Goal: Information Seeking & Learning: Learn about a topic

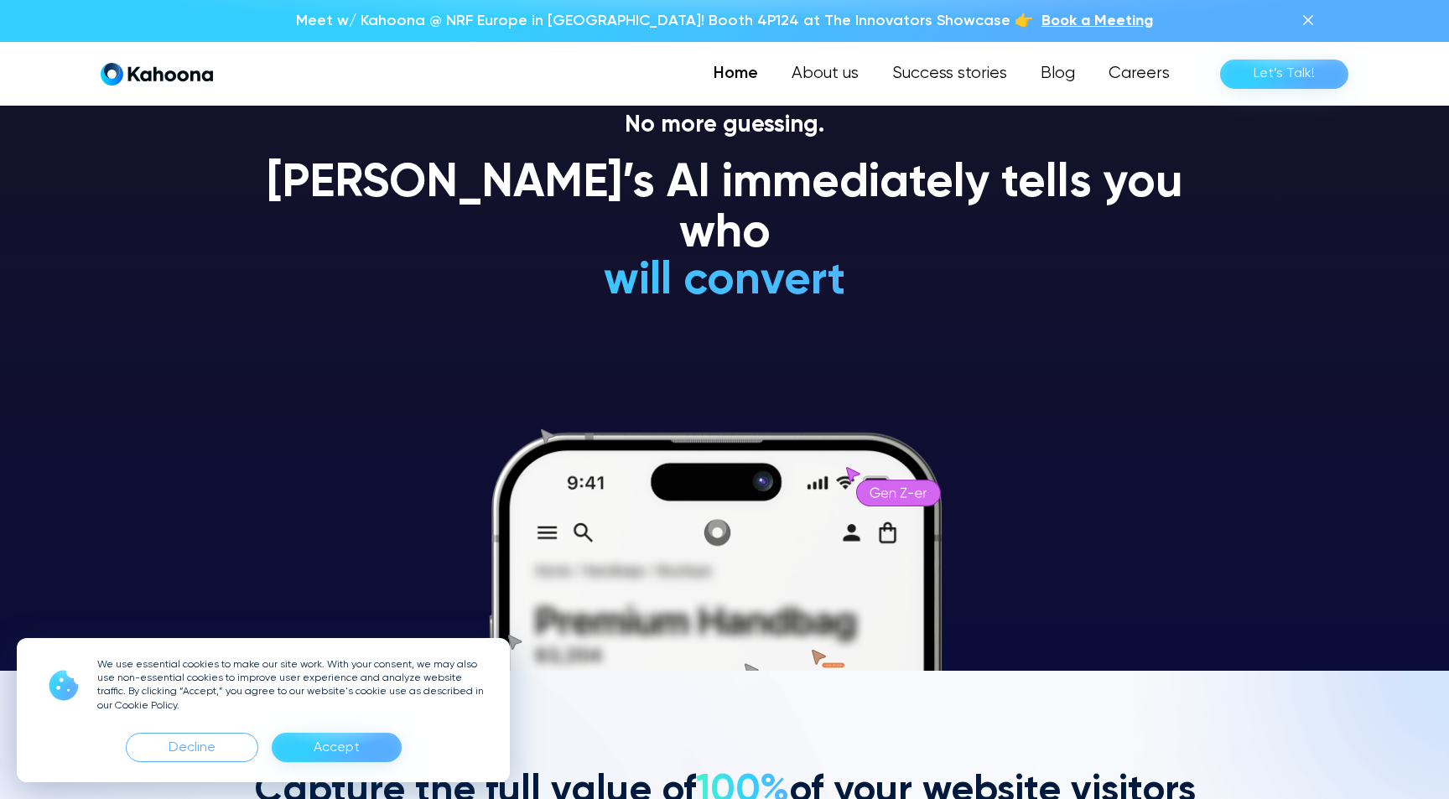
scroll to position [128, 0]
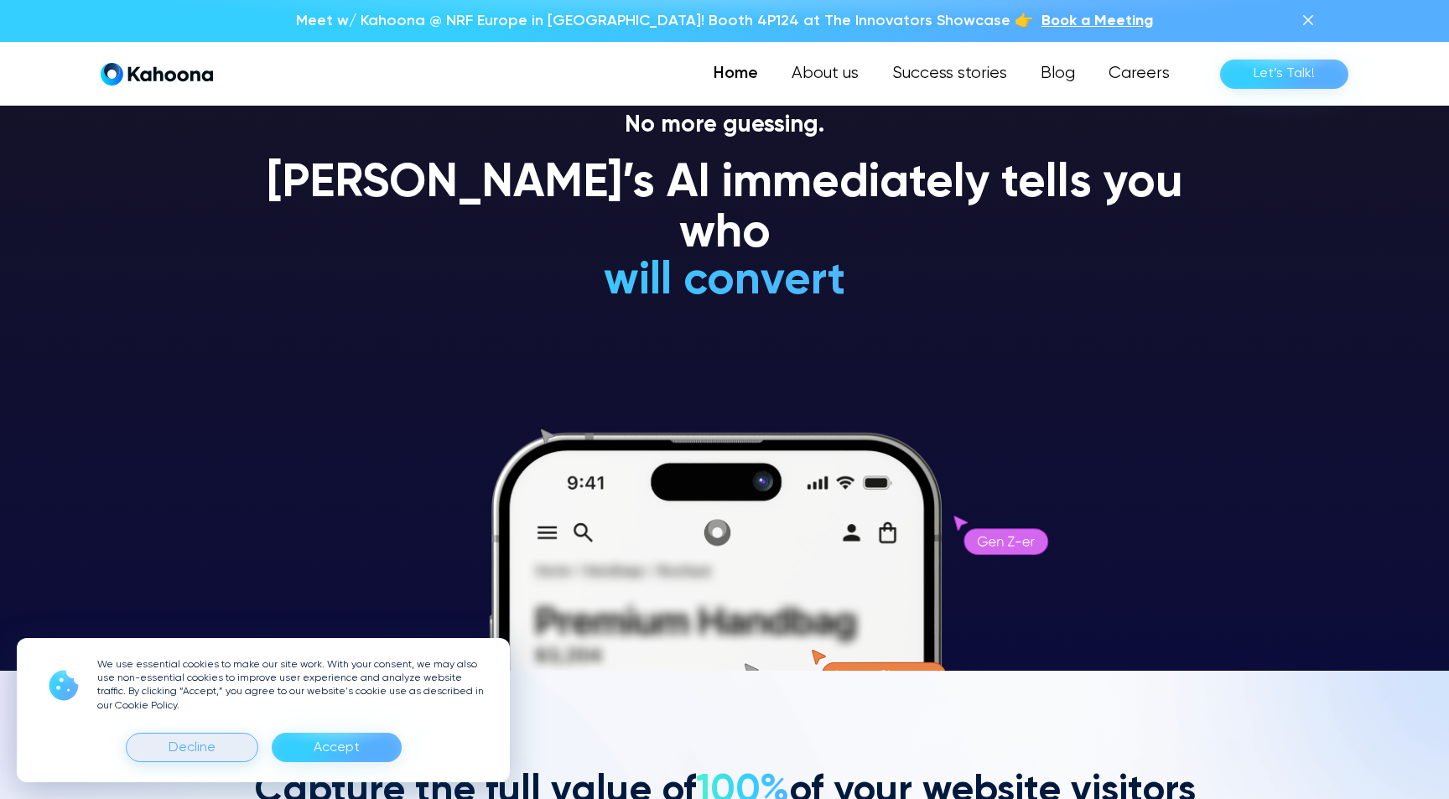
click at [231, 750] on div "Decline" at bounding box center [192, 747] width 132 height 29
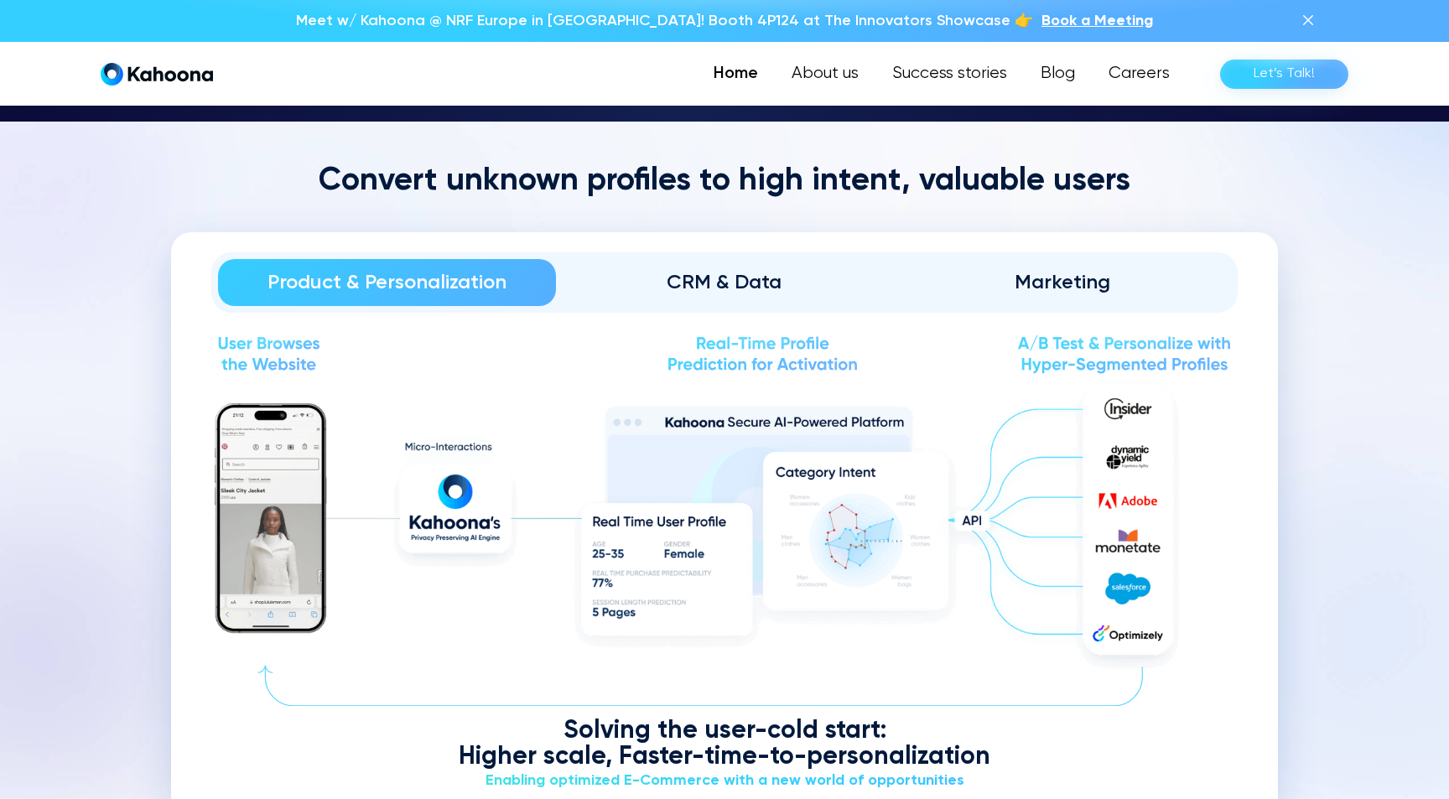
scroll to position [1941, 0]
click at [677, 278] on div "CRM & Data" at bounding box center [724, 282] width 291 height 27
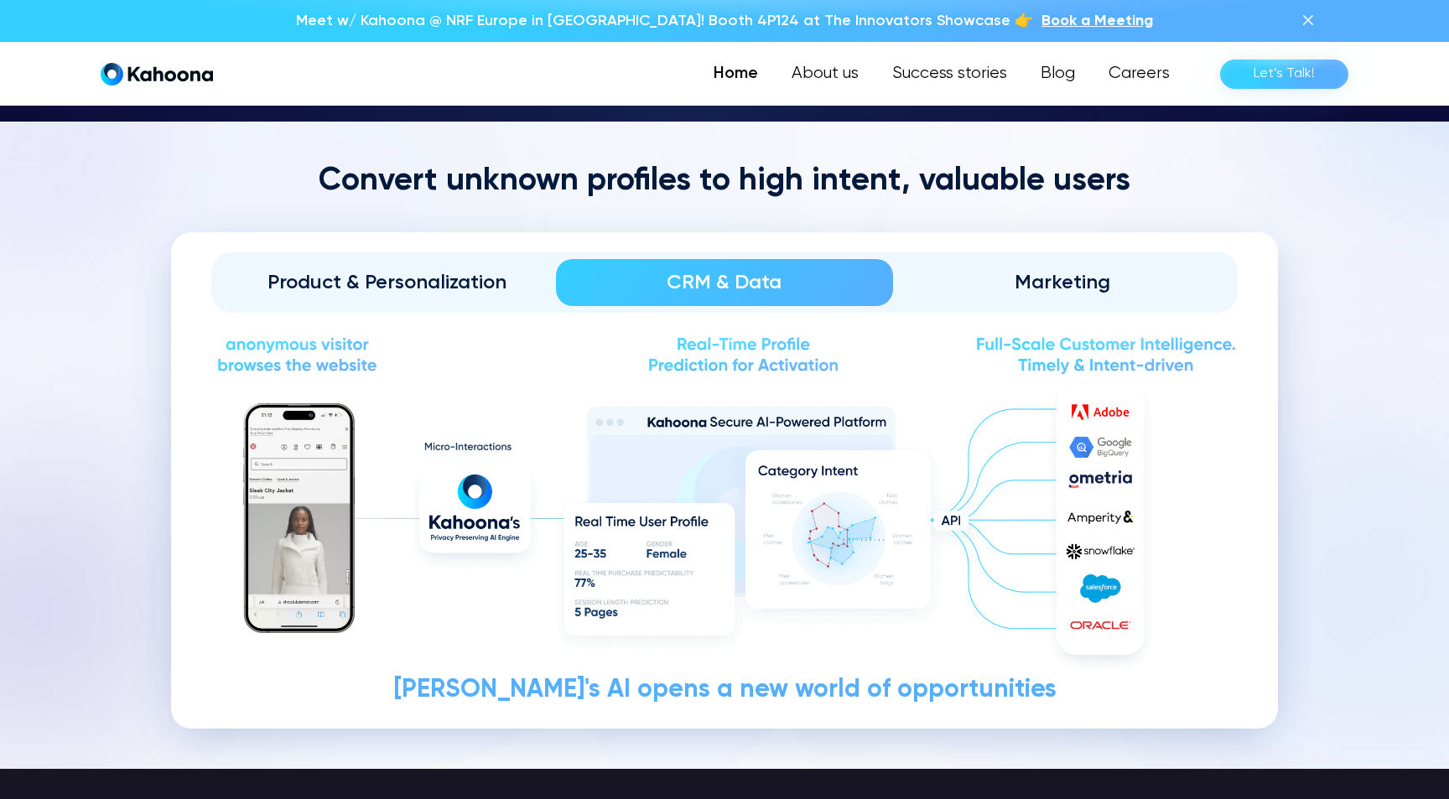
click at [1038, 260] on link "Marketing" at bounding box center [1062, 282] width 338 height 47
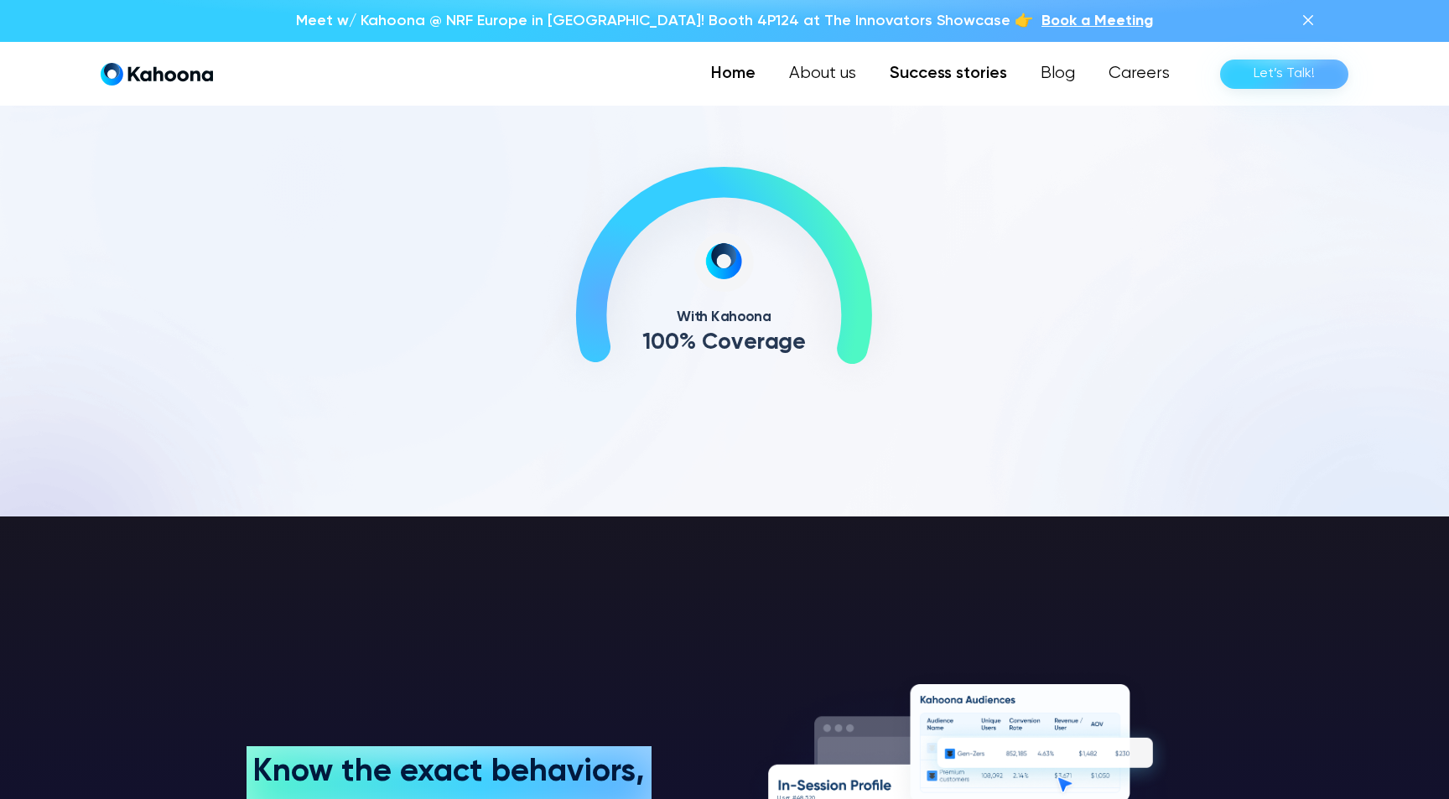
scroll to position [899, 0]
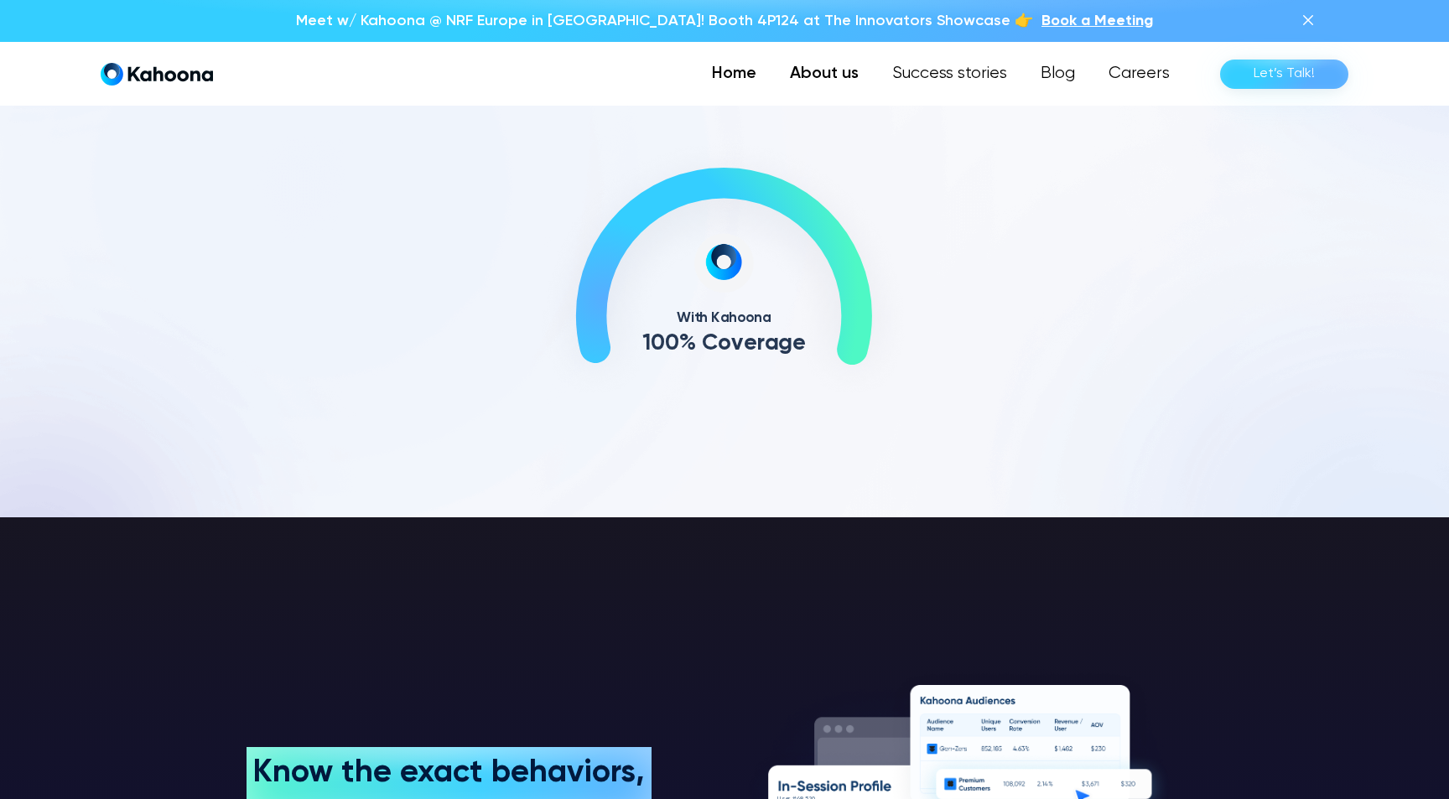
click at [836, 87] on link "About us" at bounding box center [824, 74] width 102 height 34
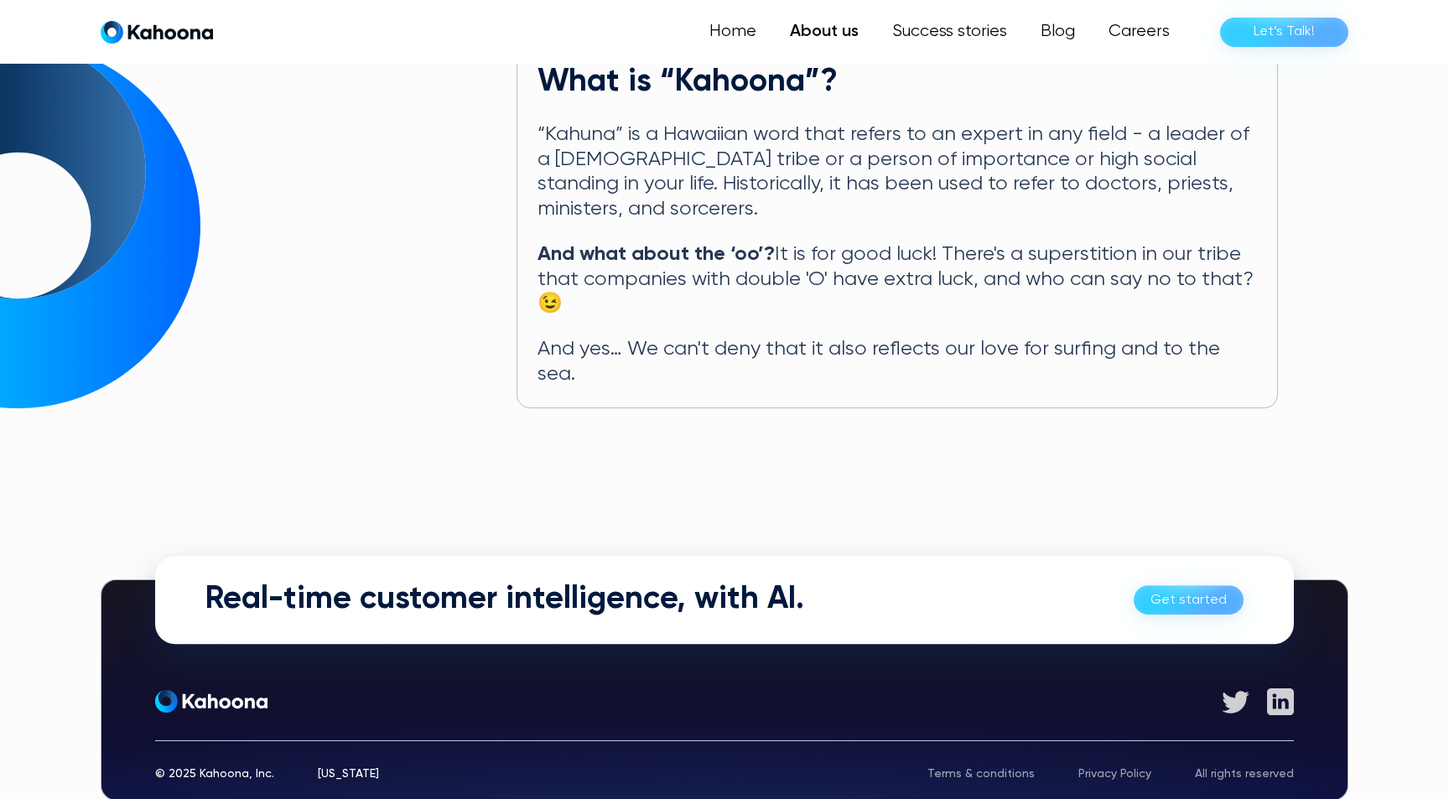
scroll to position [877, 0]
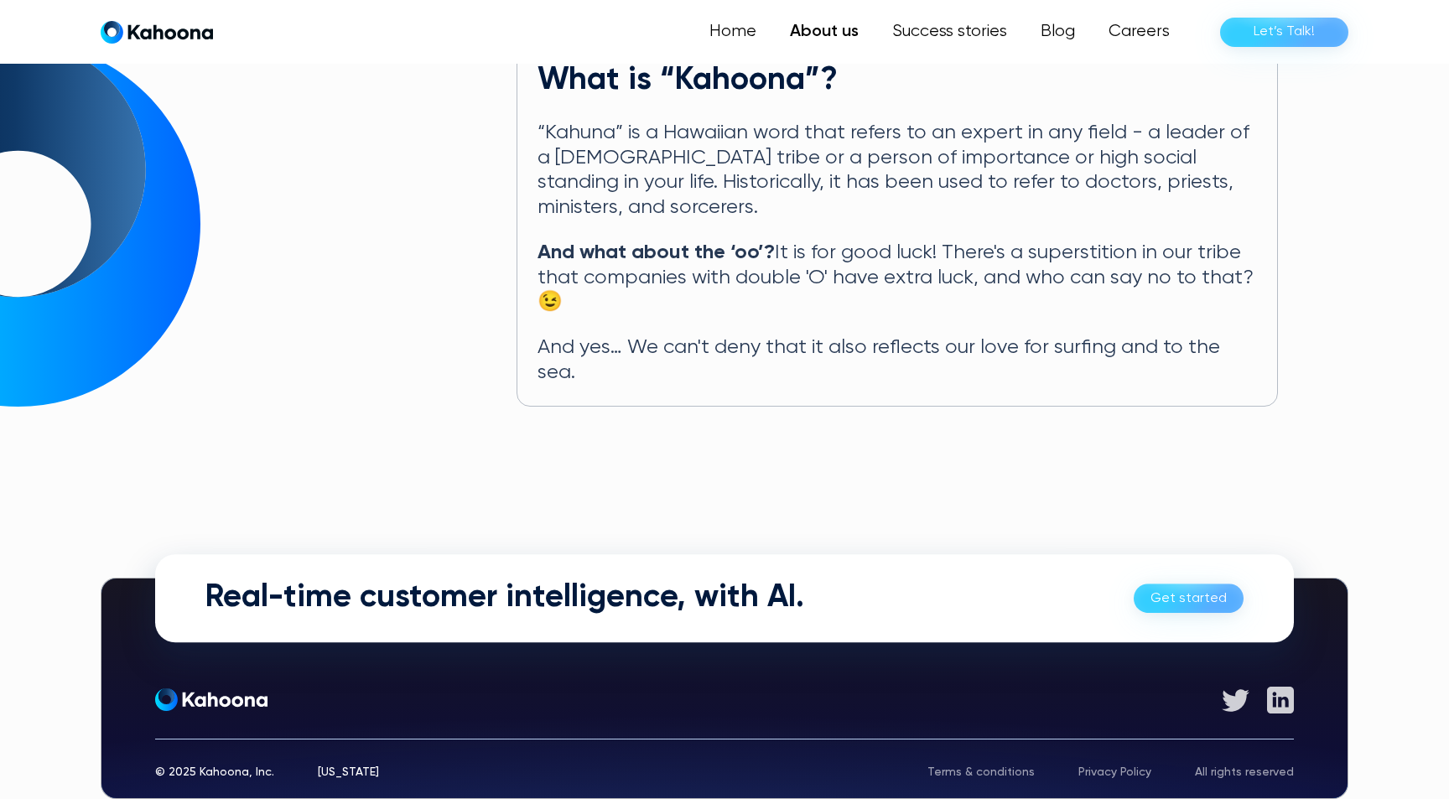
scroll to position [878, 0]
click at [609, 579] on h2 "Real-time customer intelligence, with AI." at bounding box center [504, 598] width 599 height 39
click at [1162, 584] on link "Get started" at bounding box center [1189, 598] width 110 height 29
click at [939, 34] on link "Success stories" at bounding box center [948, 32] width 151 height 34
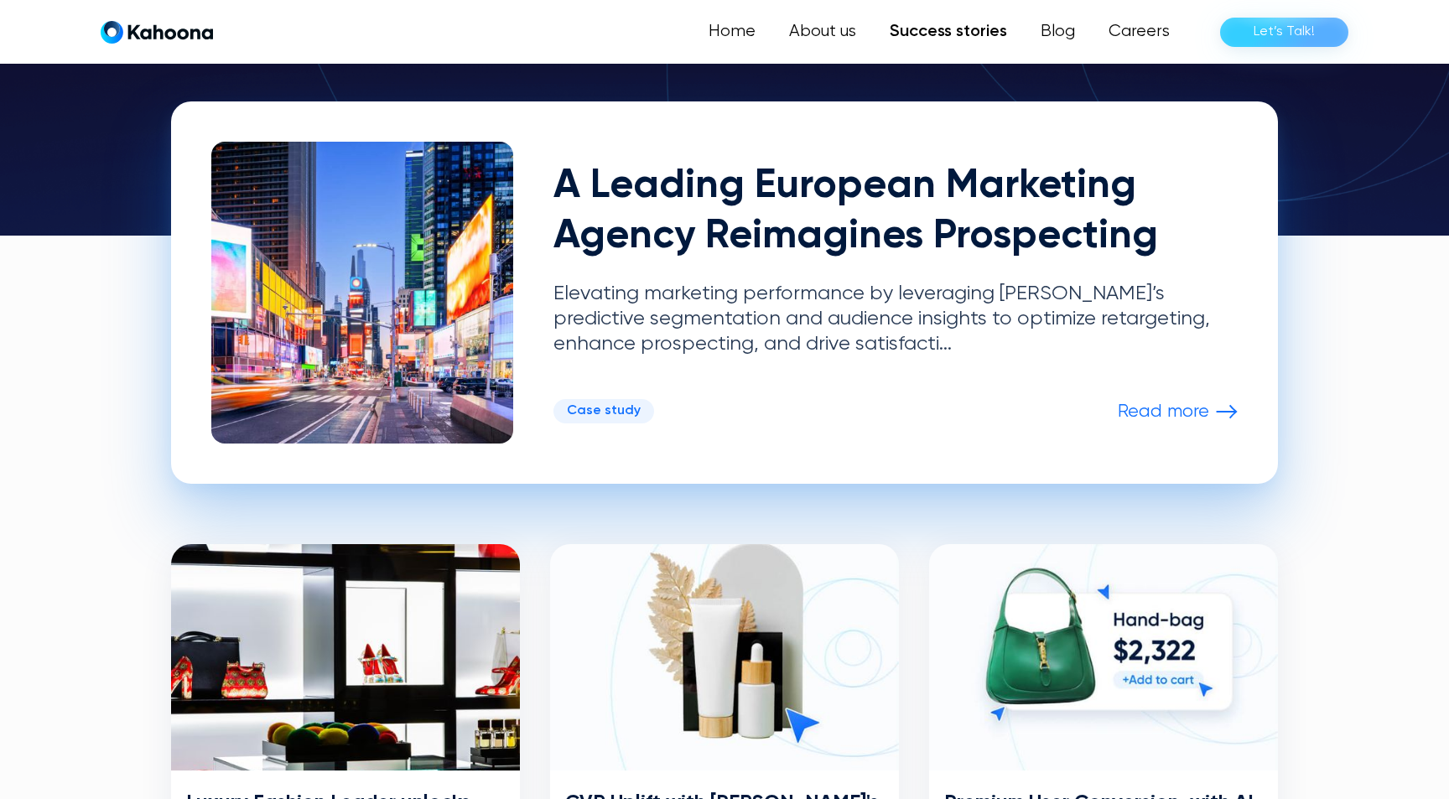
scroll to position [378, 0]
click at [1137, 432] on div "A Leading European Marketing Agency Reimagines Prospecting Elevating marketing …" at bounding box center [895, 293] width 684 height 302
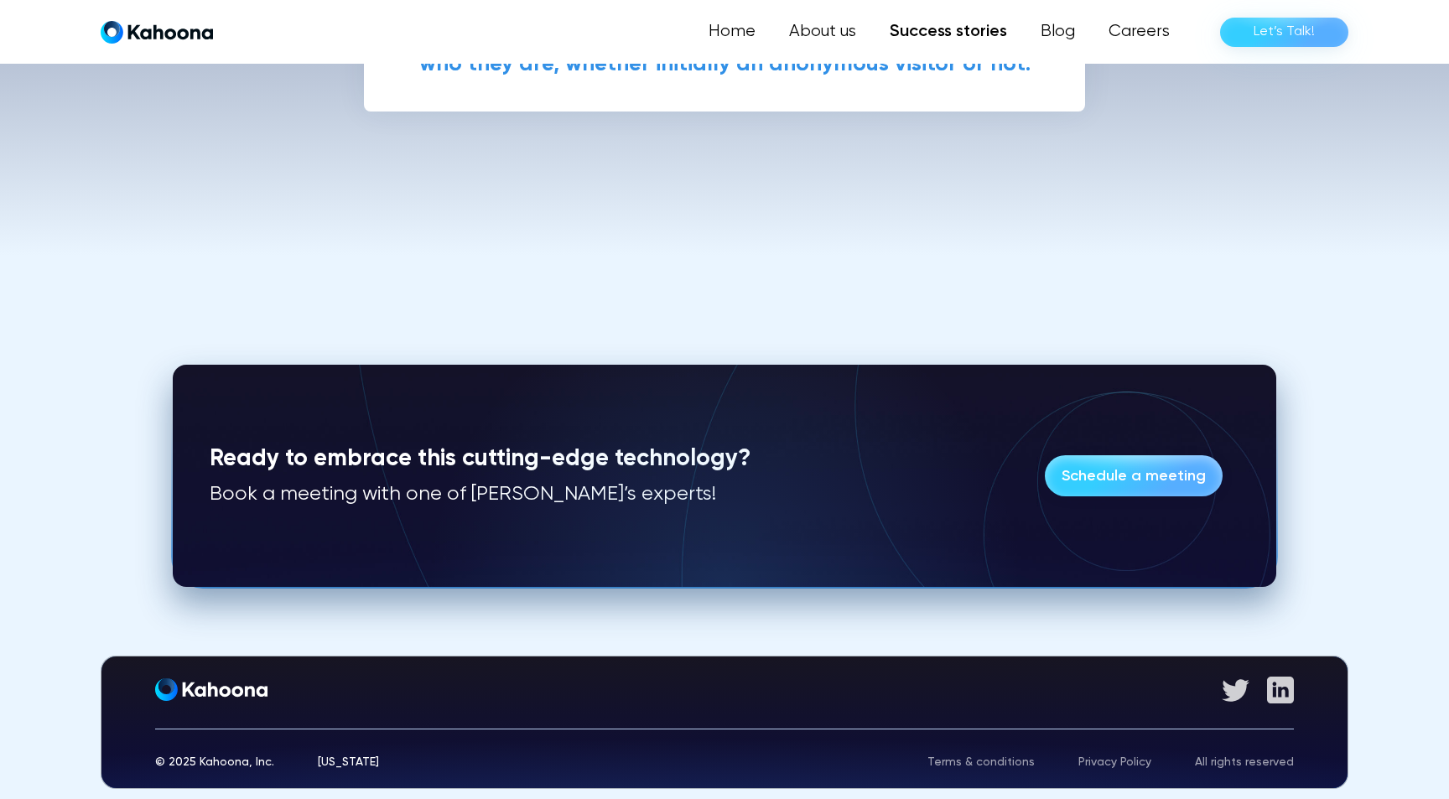
scroll to position [5134, 0]
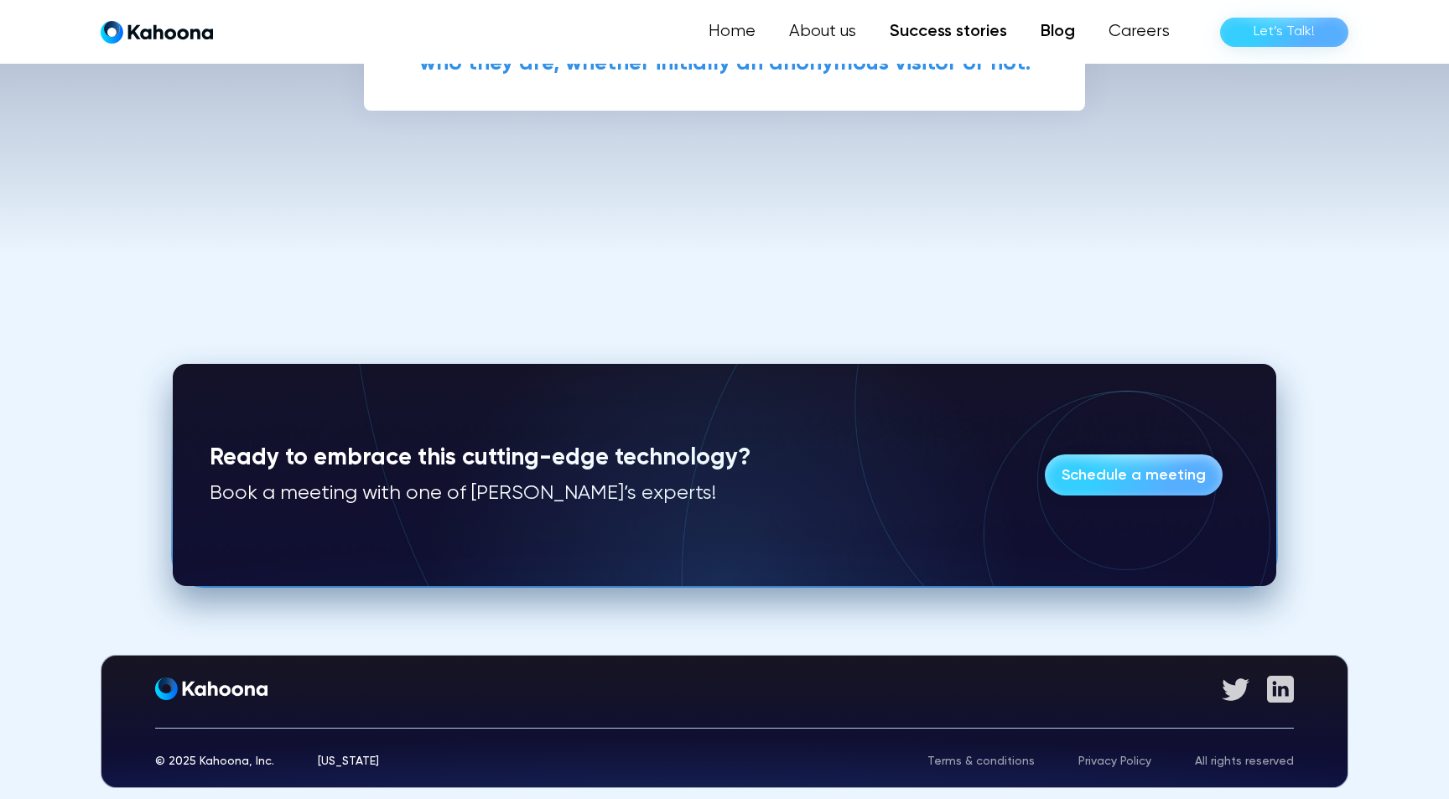
click at [1041, 29] on link "Blog" at bounding box center [1058, 32] width 68 height 34
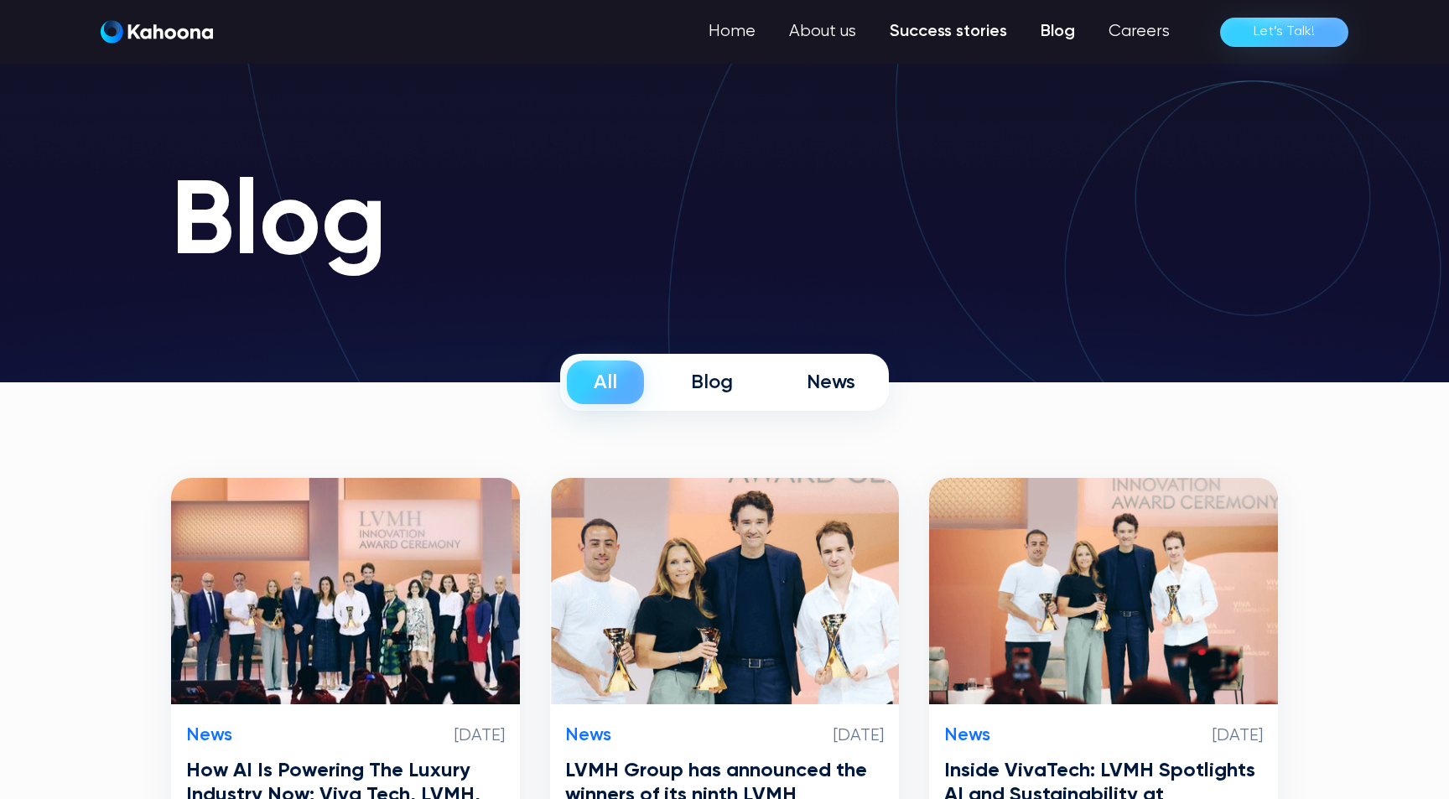
click at [931, 35] on link "Success stories" at bounding box center [948, 32] width 151 height 34
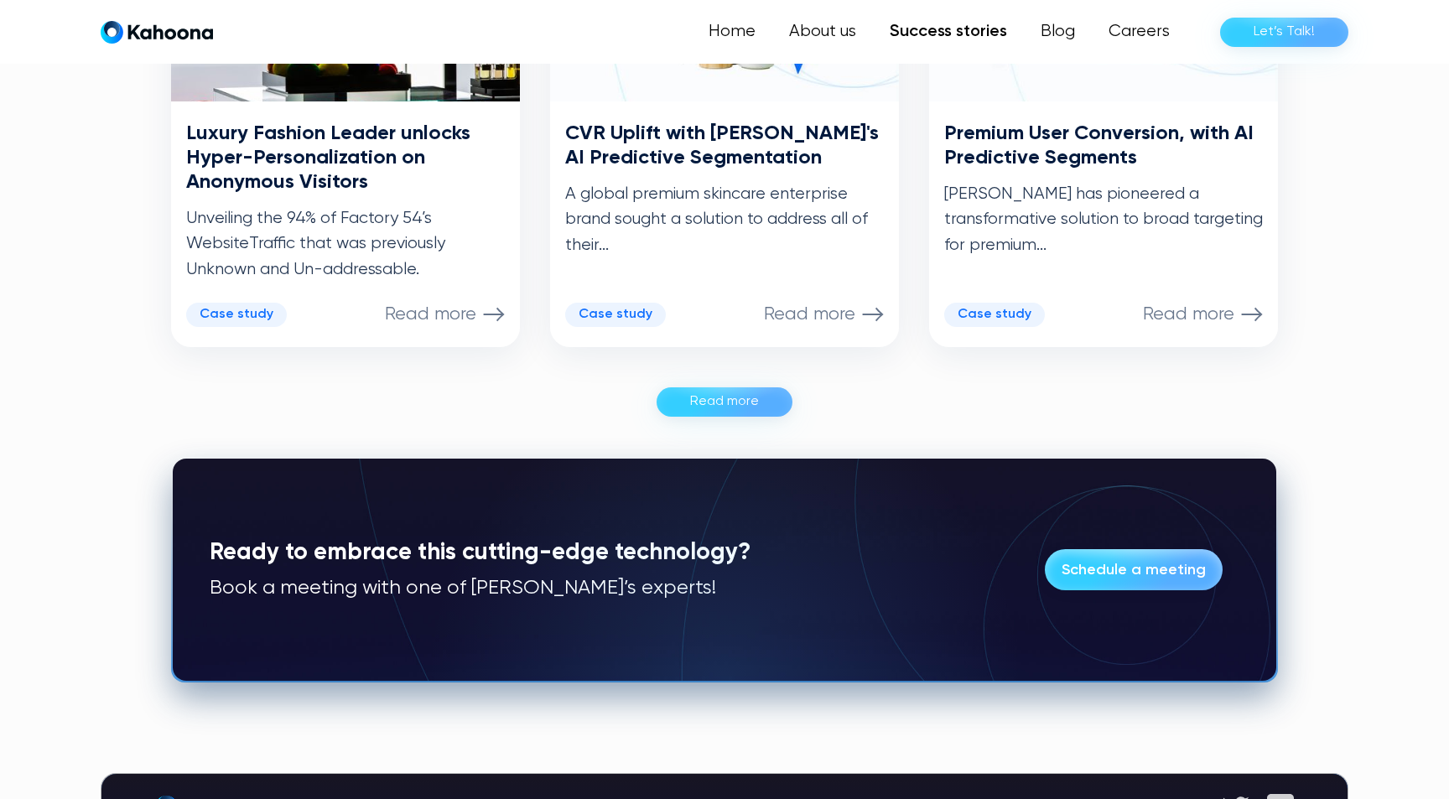
scroll to position [1048, 0]
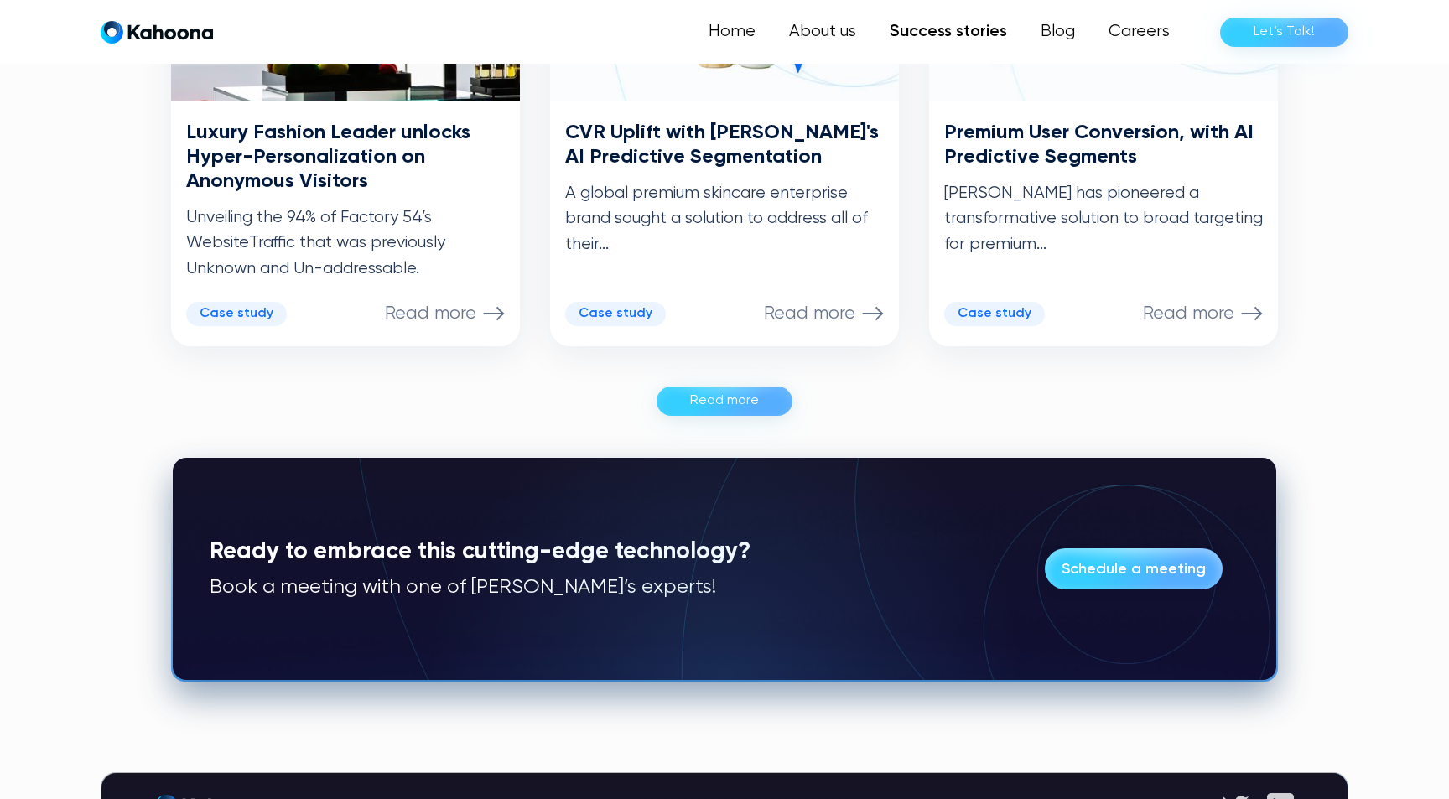
click at [713, 405] on div "Read more" at bounding box center [724, 400] width 69 height 27
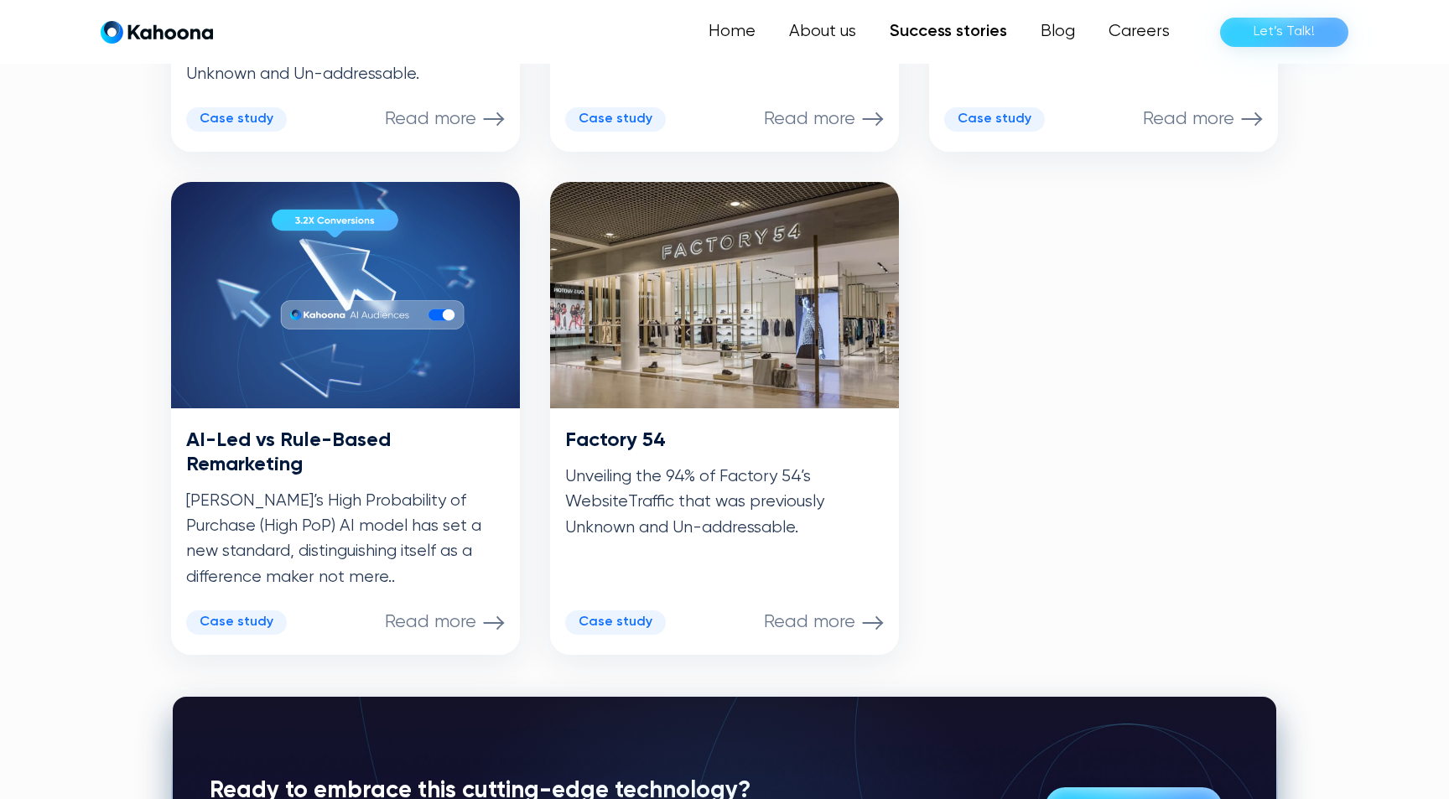
scroll to position [1243, 0]
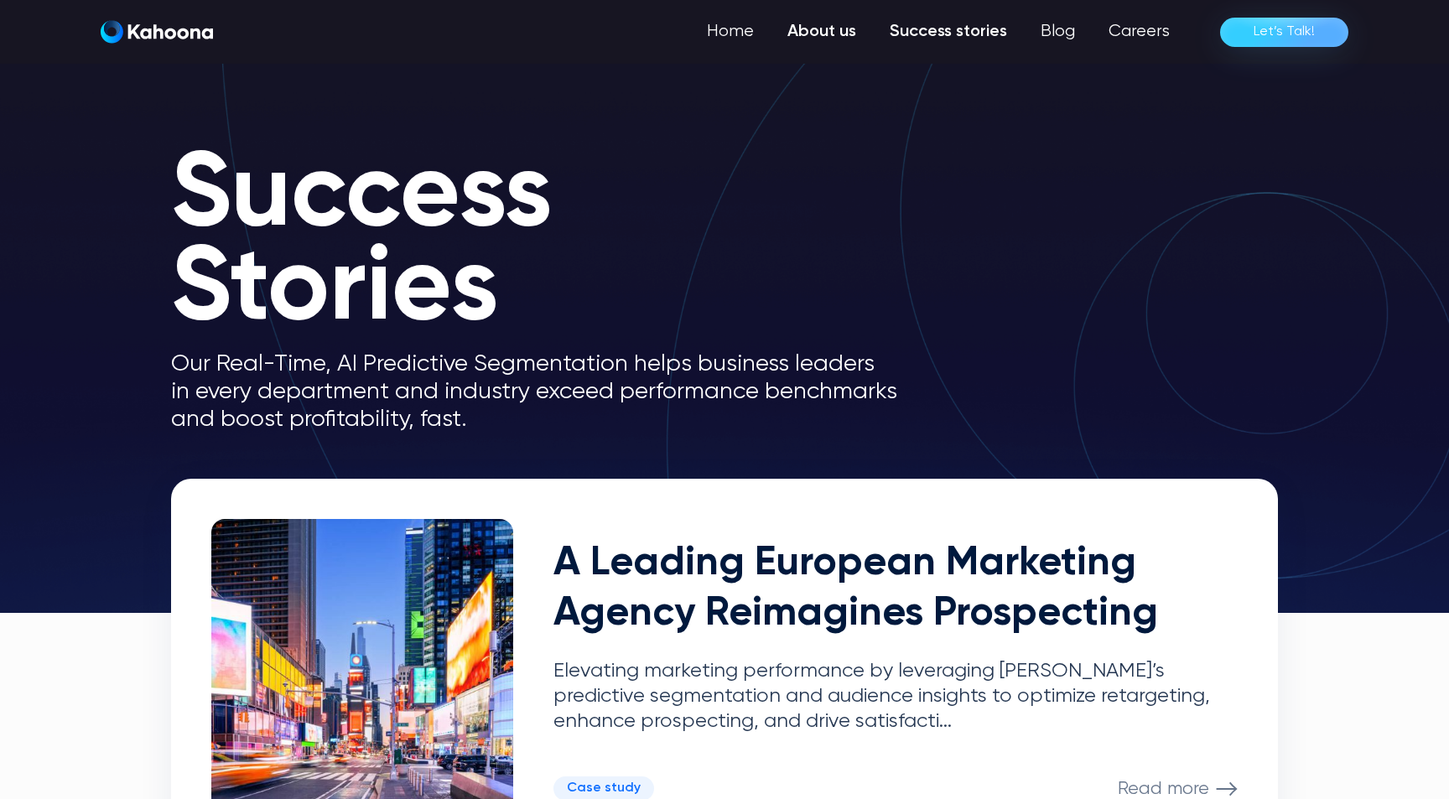
click at [811, 22] on link "About us" at bounding box center [821, 32] width 102 height 34
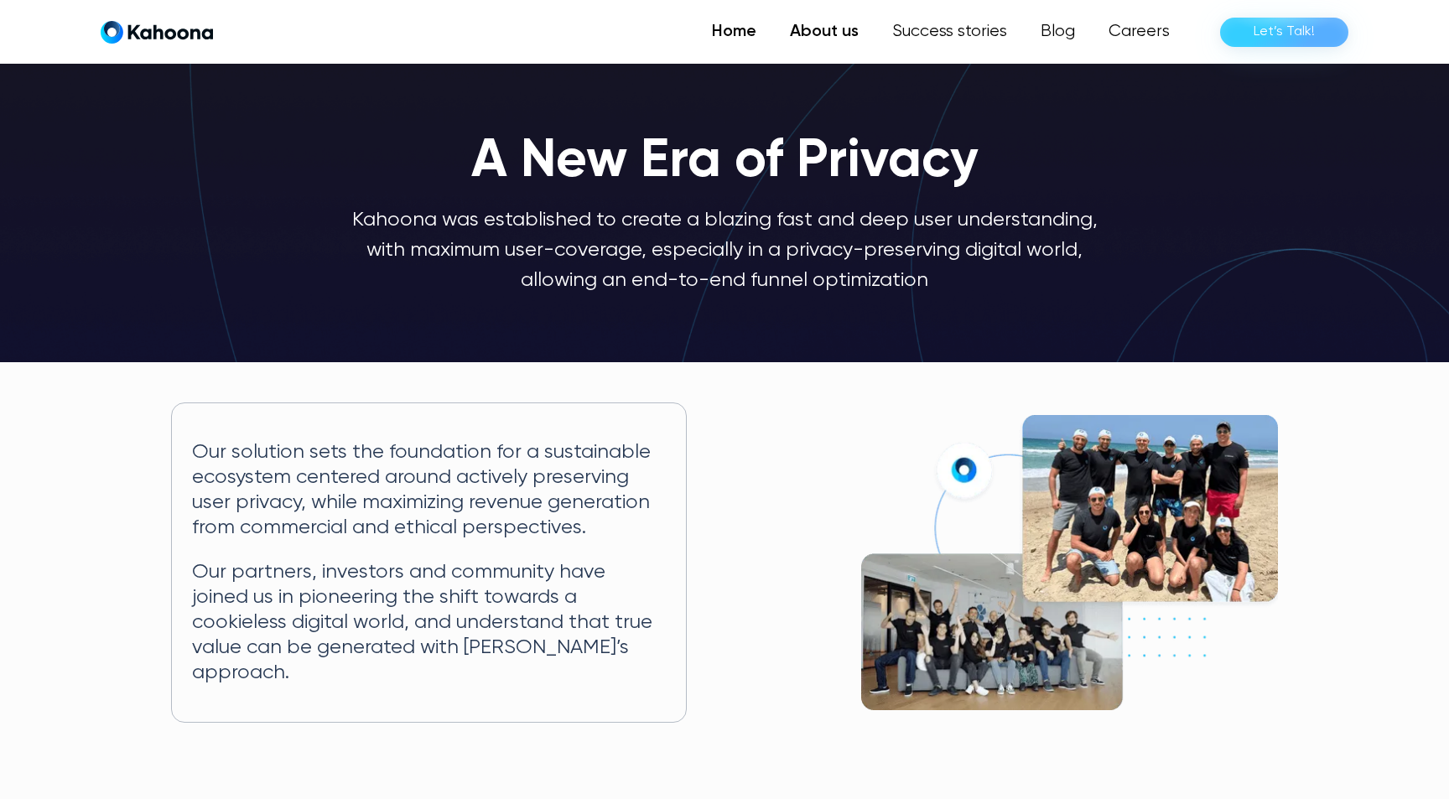
scroll to position [26, 0]
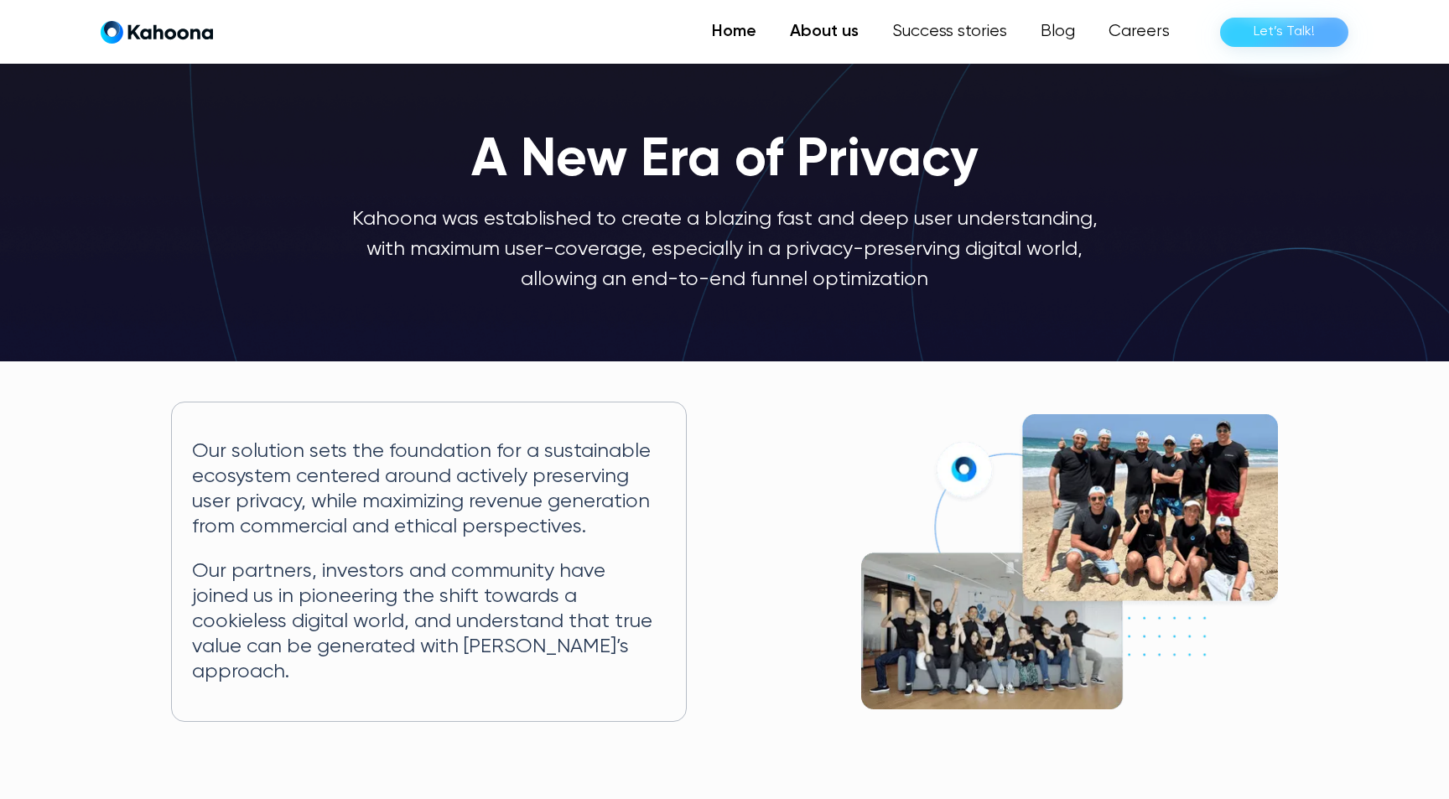
click at [718, 37] on link "Home" at bounding box center [734, 32] width 78 height 34
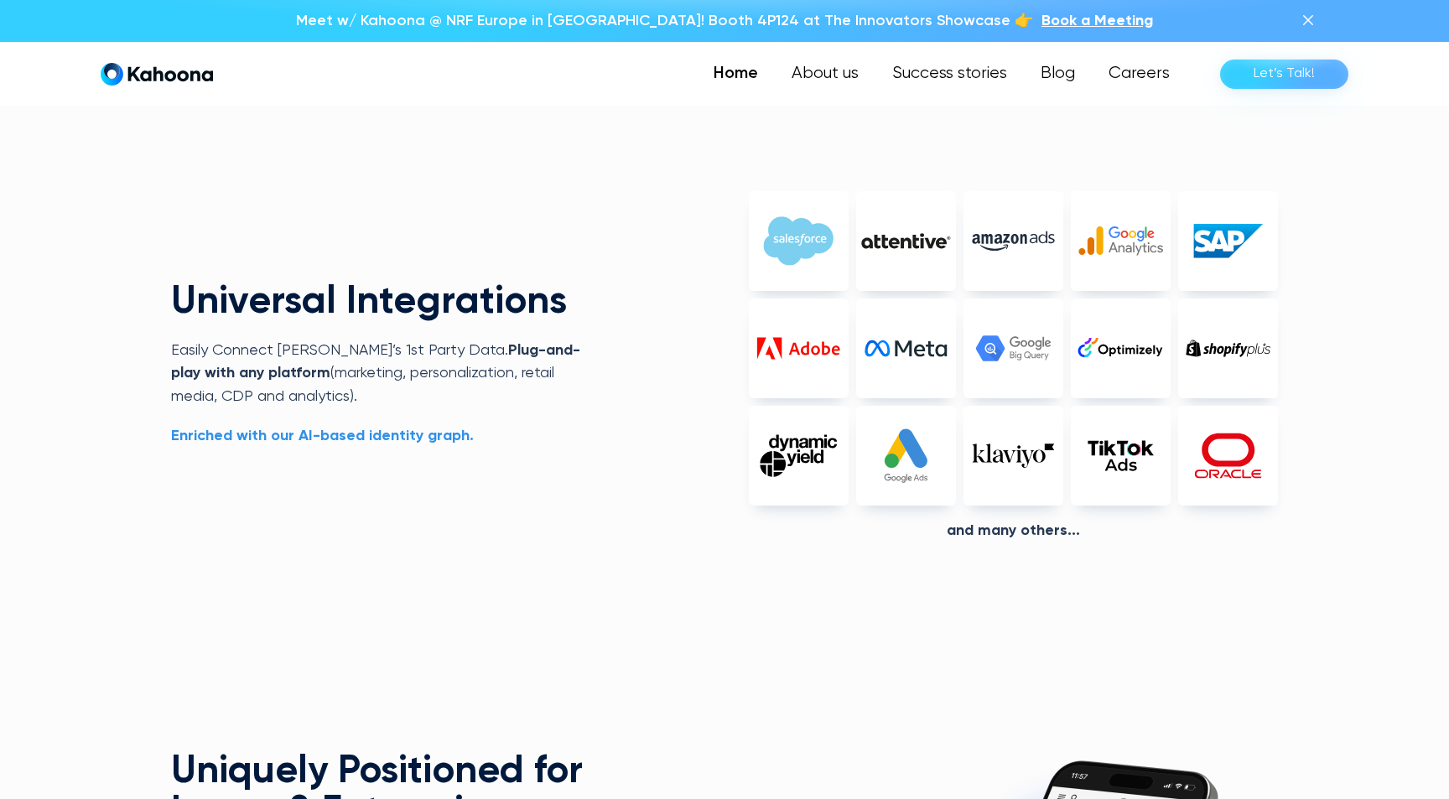
scroll to position [4505, 0]
